Goal: Transaction & Acquisition: Purchase product/service

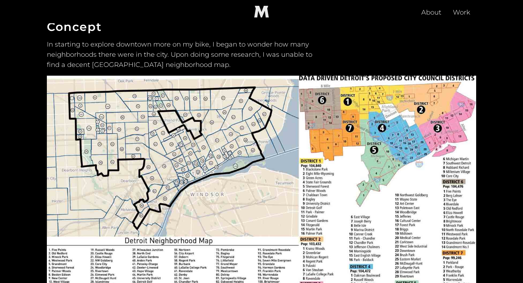
scroll to position [383, 0]
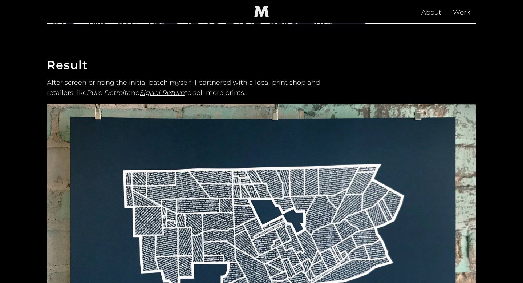
scroll to position [1340, 0]
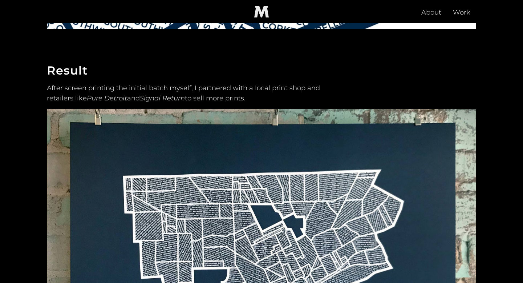
click at [165, 98] on link "Signal Return" at bounding box center [162, 98] width 45 height 8
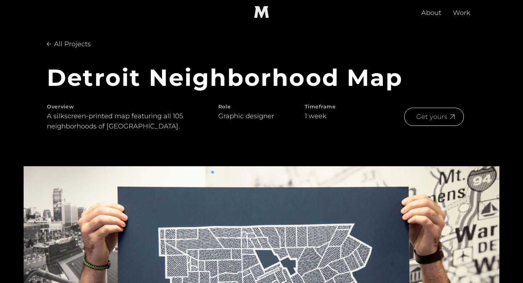
click at [443, 116] on div "Get yours" at bounding box center [432, 117] width 37 height 10
